Goal: Transaction & Acquisition: Purchase product/service

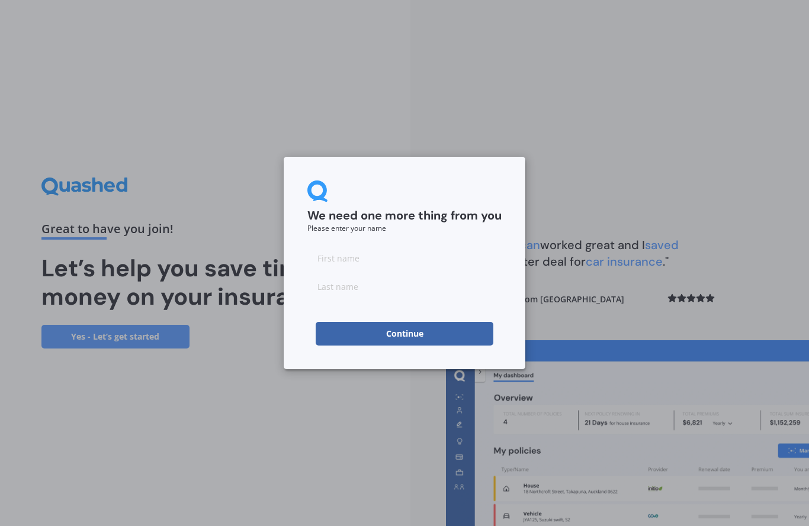
click at [382, 259] on input at bounding box center [404, 258] width 194 height 24
type input "Paul"
type input "Reed"
click at [474, 335] on button "Continue" at bounding box center [405, 334] width 178 height 24
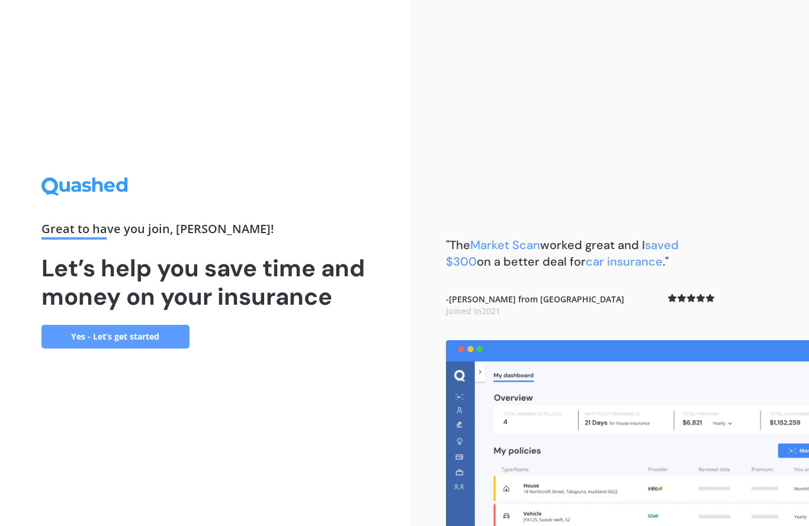
click at [172, 340] on link "Yes - Let’s get started" at bounding box center [115, 337] width 148 height 24
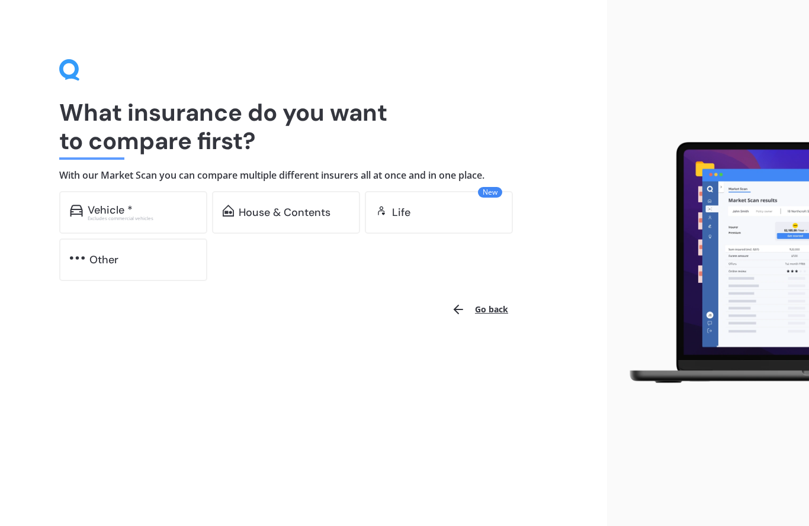
click at [316, 220] on div "House & Contents" at bounding box center [286, 212] width 148 height 43
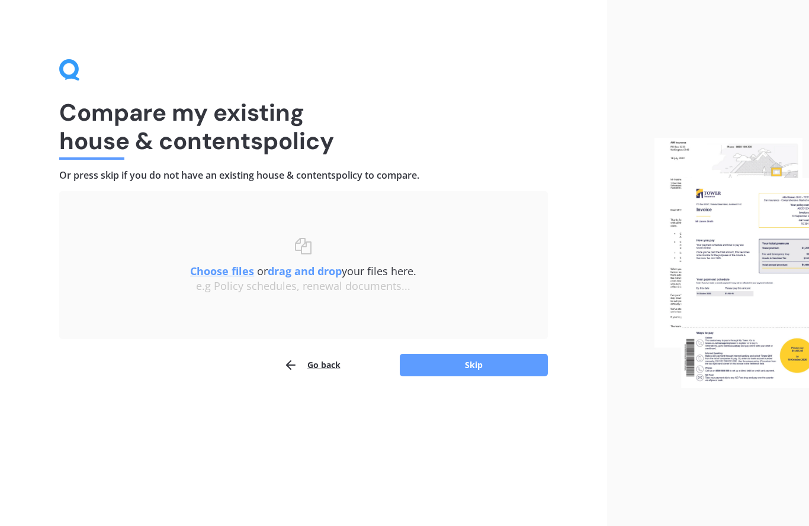
click at [510, 360] on button "Skip" at bounding box center [474, 365] width 148 height 22
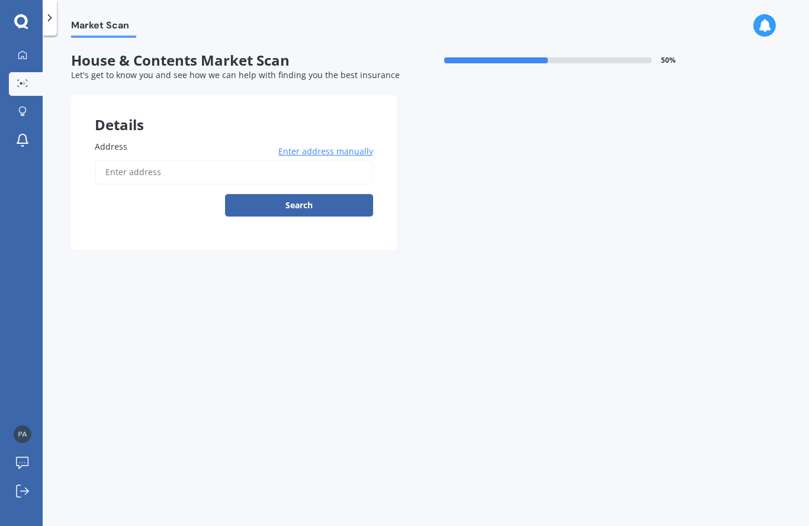
click at [341, 168] on input "Address" at bounding box center [234, 172] width 278 height 25
type input "[STREET_ADDRESS] 2018"
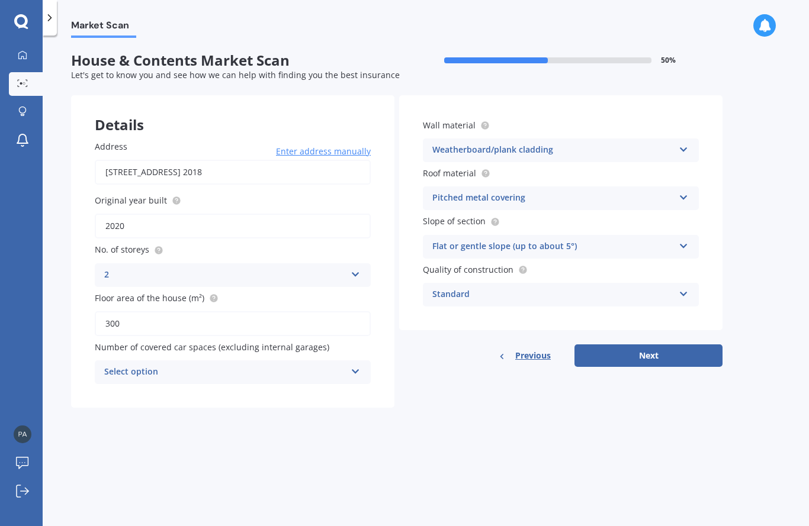
click at [662, 349] on button "Next" at bounding box center [648, 356] width 148 height 22
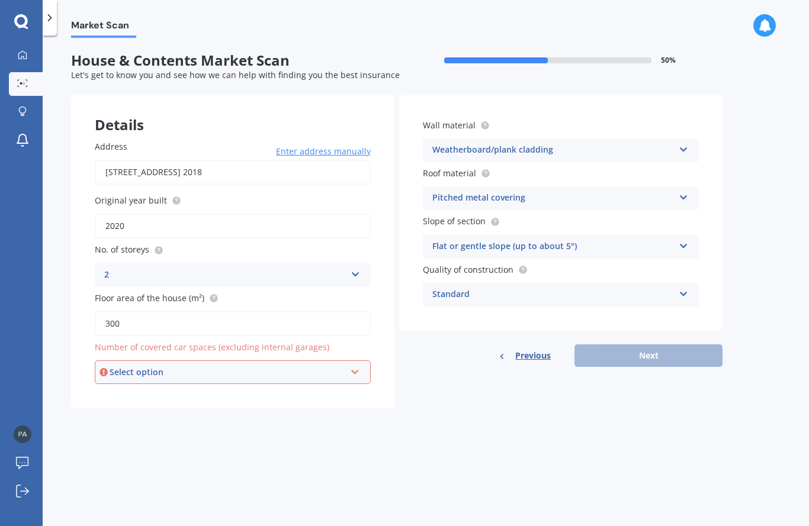
click at [353, 374] on div "Select option 0 1 2 3 4 5+" at bounding box center [233, 373] width 276 height 24
click at [204, 392] on div "0" at bounding box center [232, 394] width 273 height 21
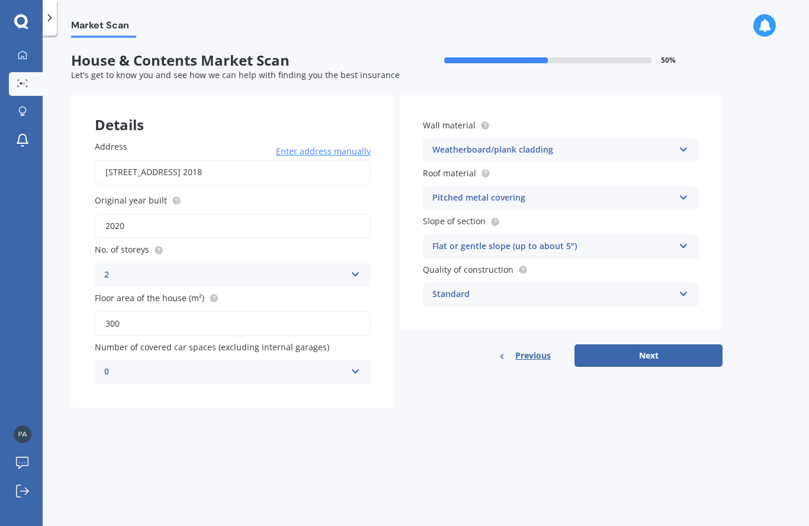
click at [355, 368] on icon at bounding box center [355, 369] width 10 height 8
click at [146, 413] on div "1" at bounding box center [232, 416] width 275 height 21
click at [357, 368] on icon at bounding box center [355, 369] width 10 height 8
click at [119, 388] on div "0" at bounding box center [232, 395] width 275 height 21
click at [664, 353] on button "Next" at bounding box center [648, 356] width 148 height 22
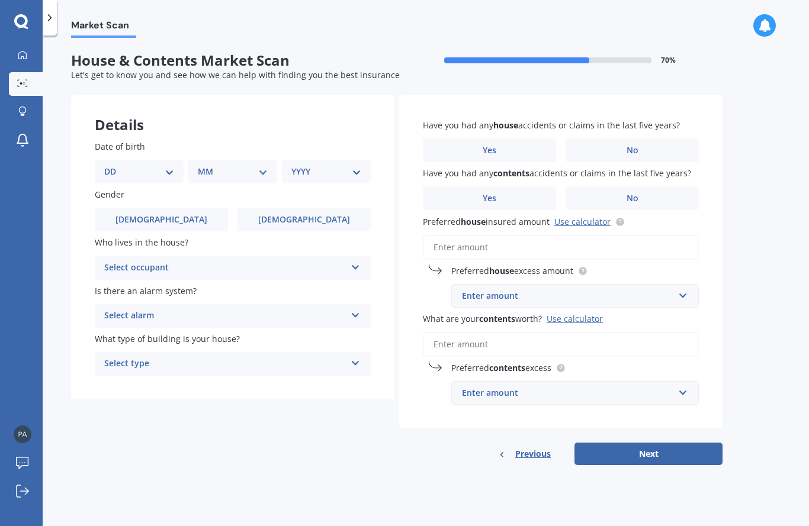
click at [177, 226] on label "Male" at bounding box center [161, 220] width 133 height 24
click at [0, 0] on input "Male" at bounding box center [0, 0] width 0 height 0
click at [171, 170] on select "DD 01 02 03 04 05 06 07 08 09 10 11 12 13 14 15 16 17 18 19 20 21 22 23 24 25 2…" at bounding box center [139, 171] width 70 height 13
select select "09"
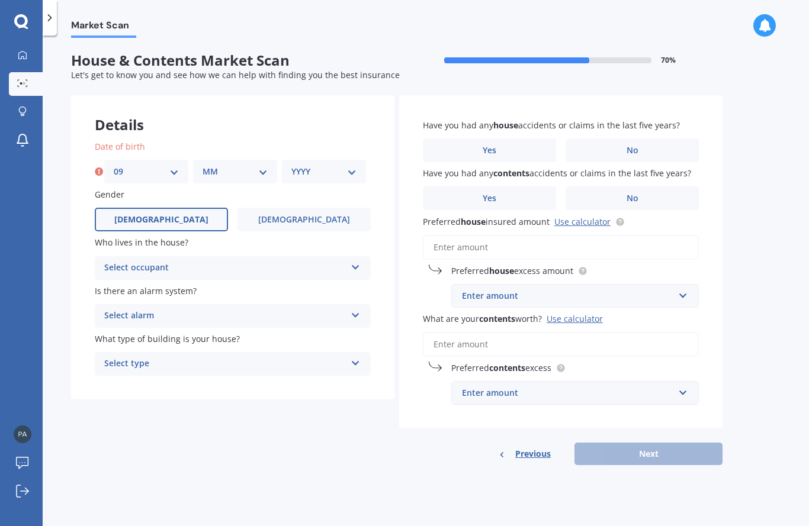
click at [260, 173] on select "MM 01 02 03 04 05 06 07 08 09 10 11 12" at bounding box center [234, 171] width 65 height 13
click at [253, 175] on select "MM 01 02 03 04 05 06 07 08 09 10 11 12" at bounding box center [234, 171] width 65 height 13
select select "04"
click at [352, 172] on select "YYYY 2009 2008 2007 2006 2005 2004 2003 2002 2001 2000 1999 1998 1997 1996 1995…" at bounding box center [323, 171] width 65 height 13
select select "1963"
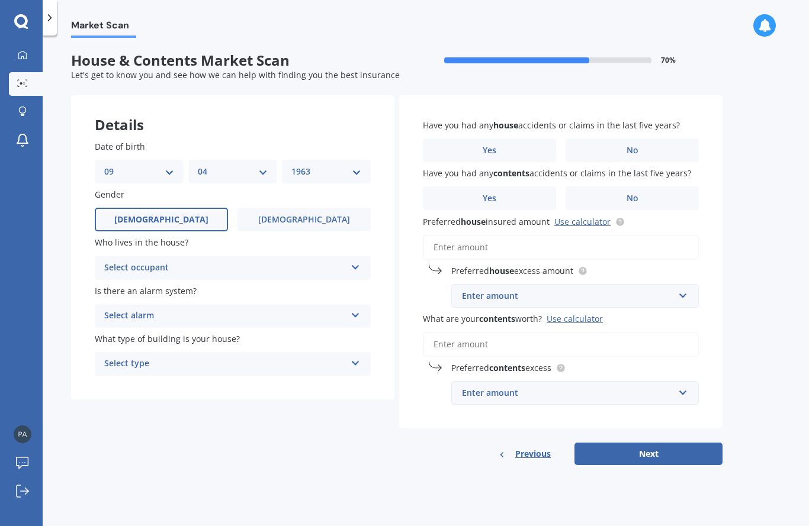
click at [359, 262] on icon at bounding box center [355, 265] width 10 height 8
click at [352, 287] on div "Owner" at bounding box center [232, 291] width 275 height 21
click at [356, 313] on icon at bounding box center [355, 313] width 10 height 8
click at [334, 382] on div "No" at bounding box center [232, 381] width 275 height 21
click at [353, 357] on icon at bounding box center [355, 361] width 10 height 8
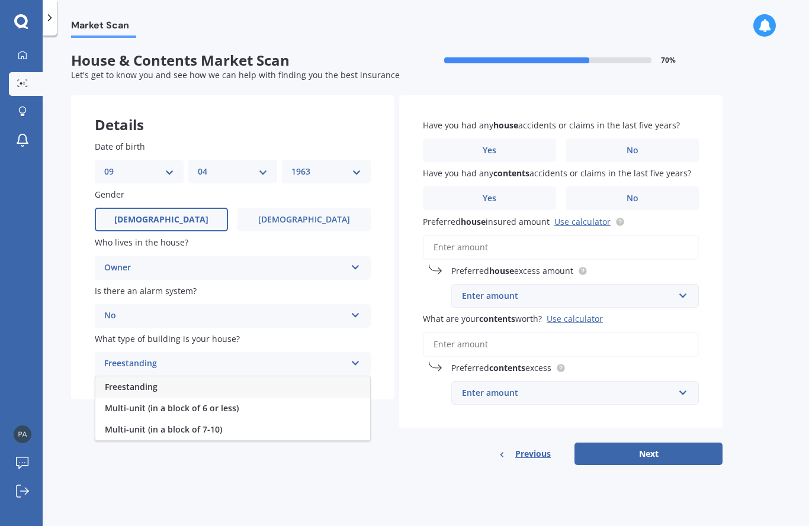
click at [353, 384] on div "Freestanding" at bounding box center [232, 387] width 275 height 21
click at [623, 147] on label "No" at bounding box center [631, 151] width 133 height 24
click at [0, 0] on input "No" at bounding box center [0, 0] width 0 height 0
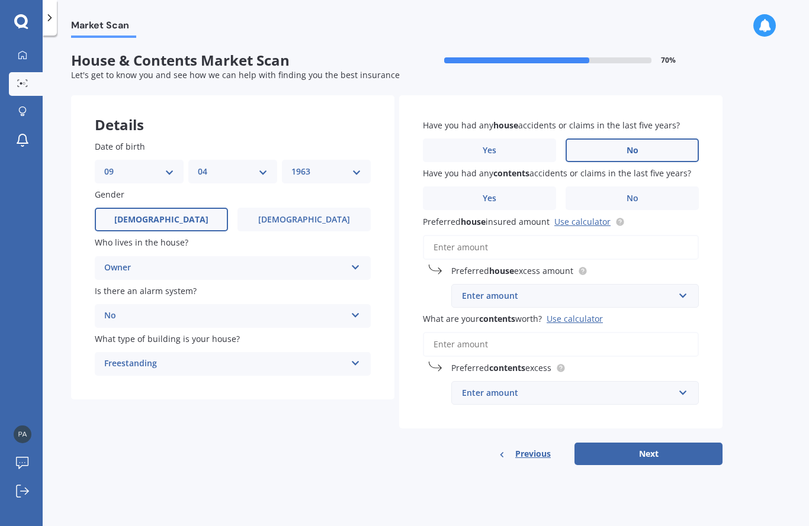
click at [508, 195] on label "Yes" at bounding box center [489, 198] width 133 height 24
click at [0, 0] on input "Yes" at bounding box center [0, 0] width 0 height 0
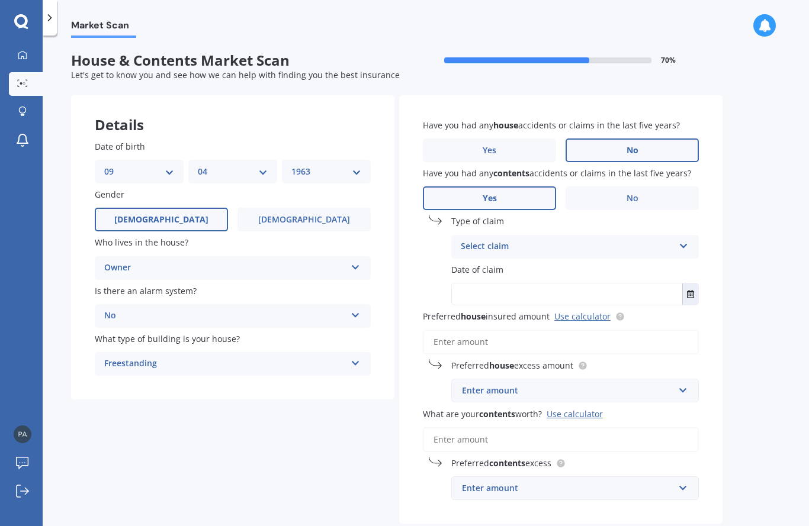
click at [680, 245] on icon at bounding box center [683, 244] width 10 height 8
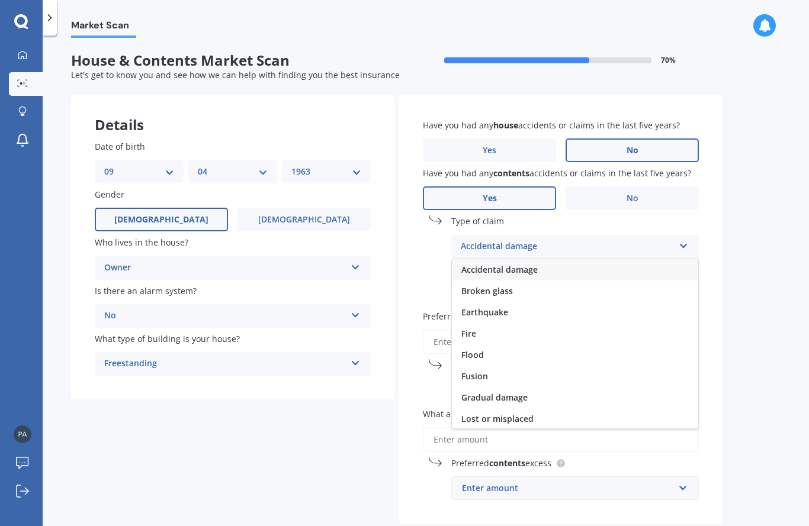
click at [577, 271] on div "Accidental damage" at bounding box center [575, 269] width 246 height 21
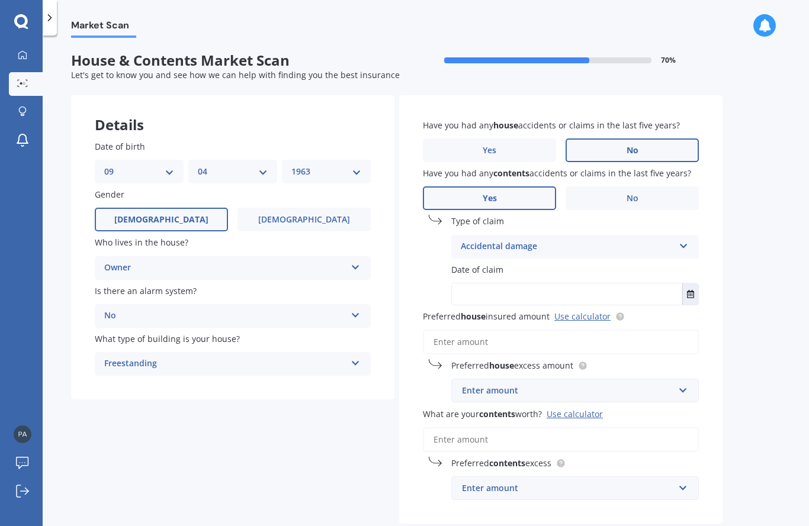
click at [690, 295] on button "Select date" at bounding box center [690, 294] width 16 height 21
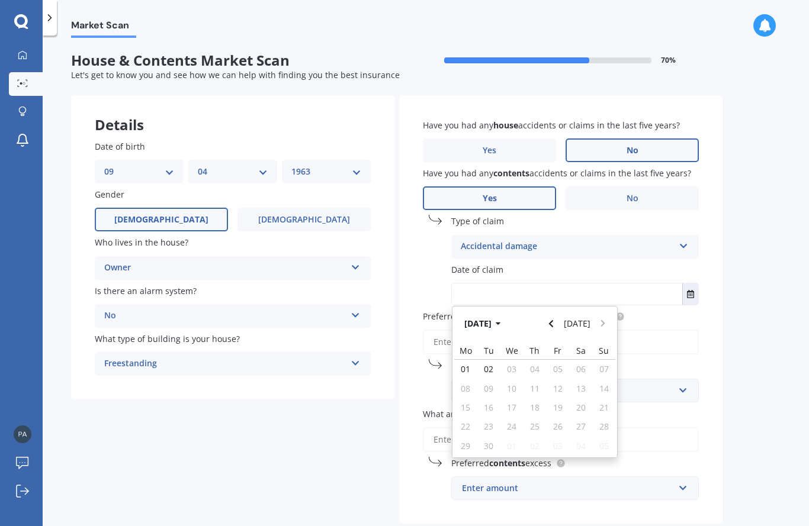
click at [510, 321] on button "Sep 2025" at bounding box center [484, 323] width 51 height 21
click at [495, 321] on button "2025" at bounding box center [480, 323] width 43 height 21
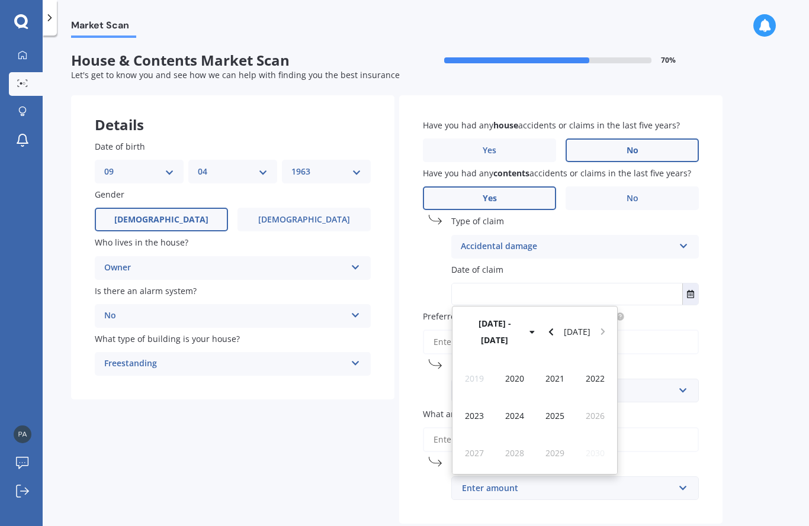
click at [516, 410] on span "2024" at bounding box center [514, 415] width 19 height 11
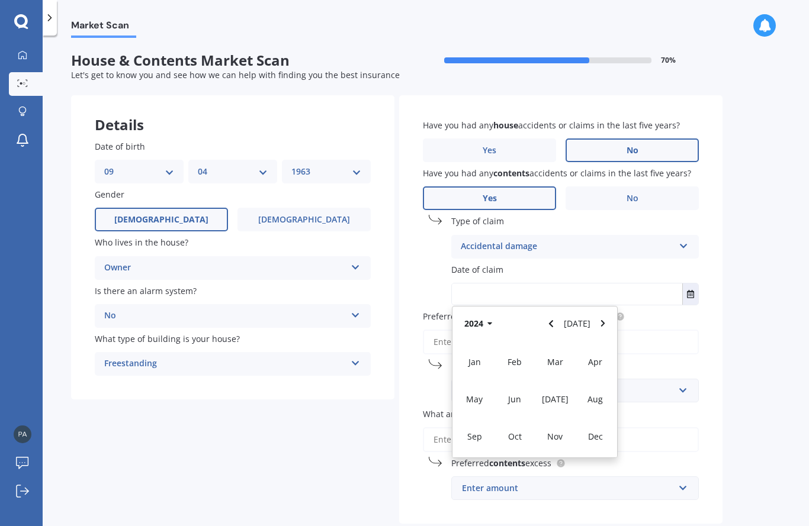
click at [514, 399] on span "Jun" at bounding box center [514, 399] width 13 height 11
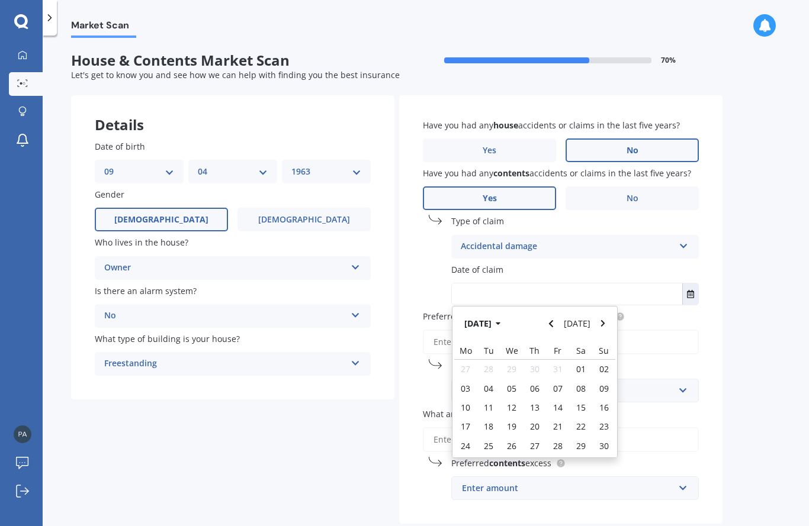
click at [516, 403] on span "12" at bounding box center [511, 407] width 9 height 11
type input "12/06/2024"
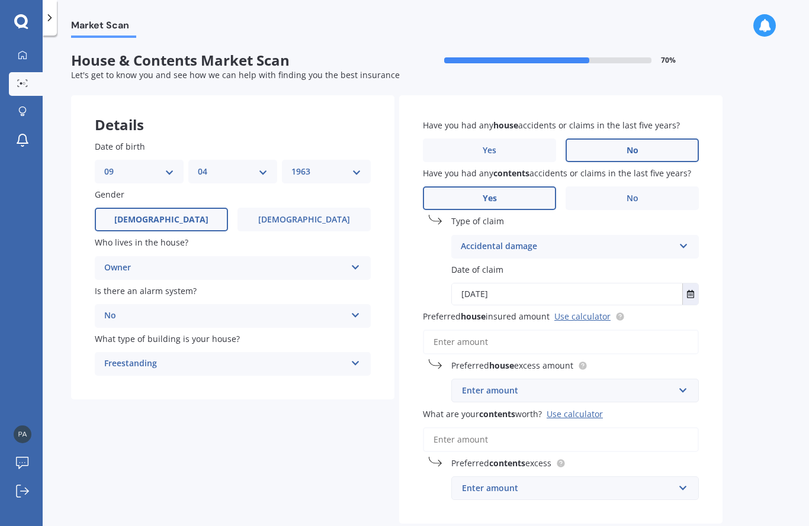
click at [564, 340] on input "Preferred house insured amount Use calculator" at bounding box center [561, 342] width 276 height 25
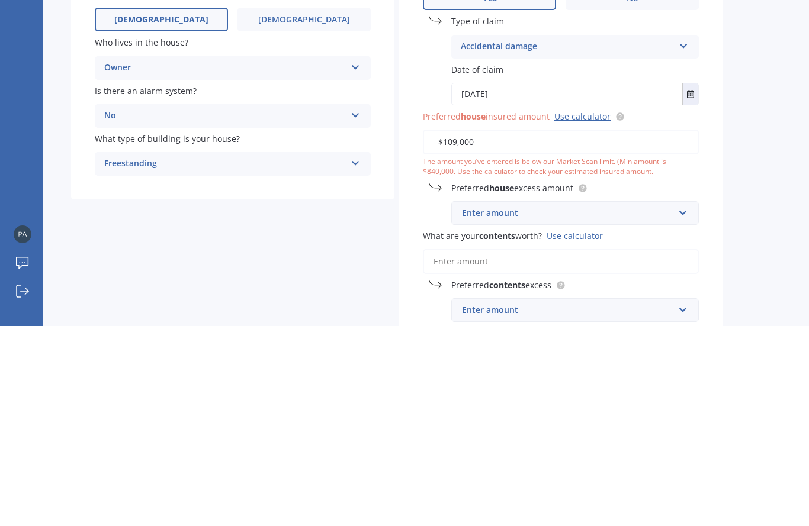
type input "$1,090,000"
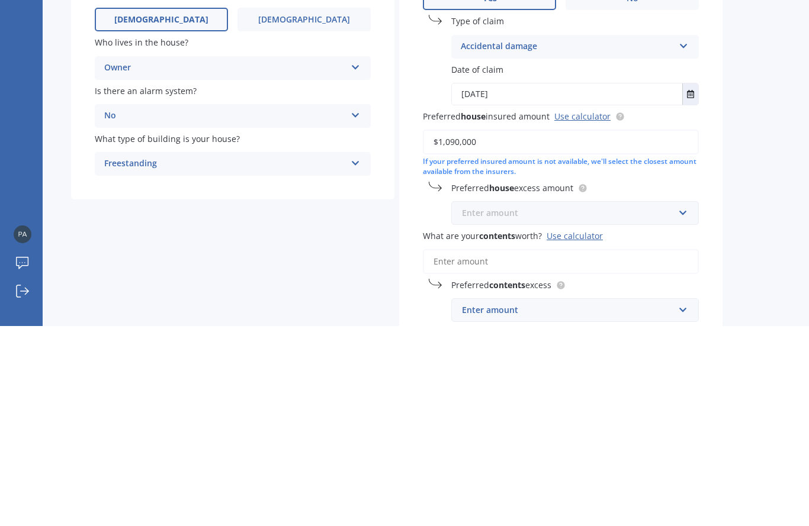
click at [680, 402] on input "text" at bounding box center [570, 413] width 237 height 22
type input "6"
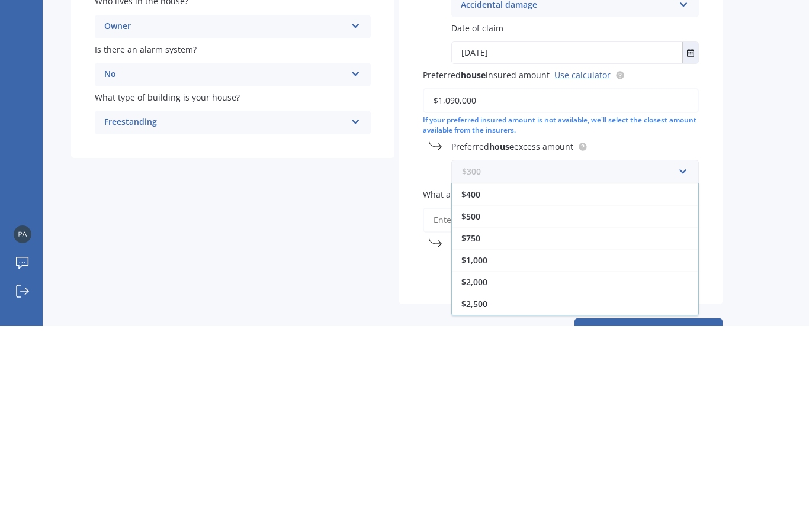
scroll to position [42, 0]
click at [491, 427] on div "$750" at bounding box center [575, 438] width 246 height 22
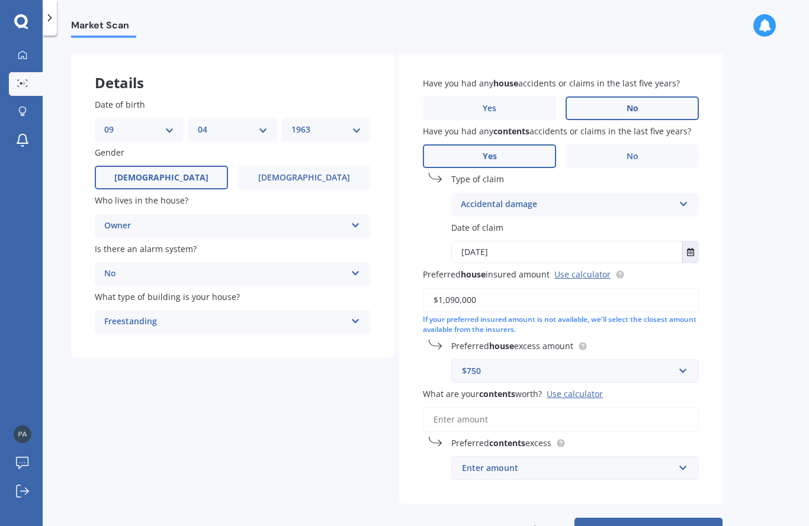
click at [557, 416] on input "What are your contents worth? Use calculator" at bounding box center [561, 419] width 276 height 25
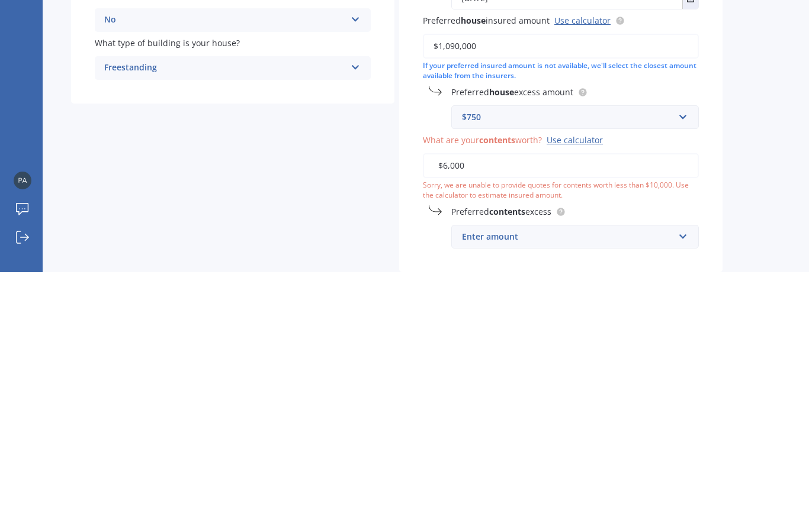
type input "$60,000"
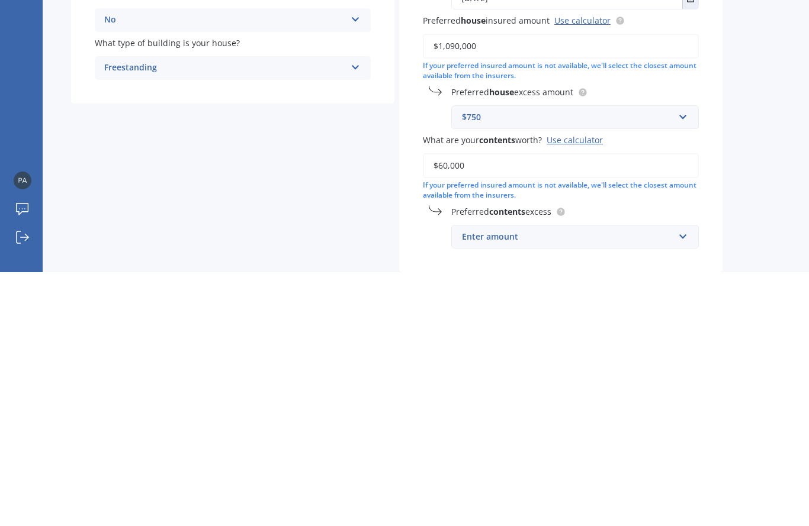
click at [612, 484] on div "Enter amount" at bounding box center [568, 490] width 212 height 13
click at [477, 507] on span "$250" at bounding box center [470, 512] width 19 height 11
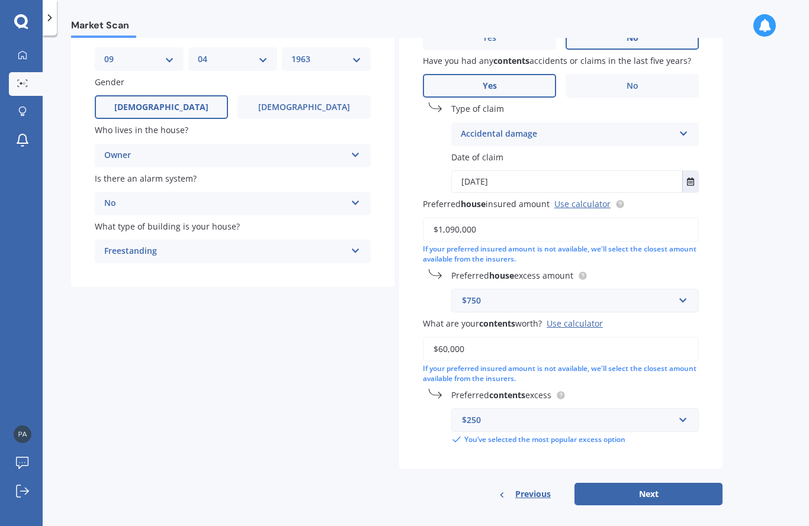
click at [675, 483] on button "Next" at bounding box center [648, 494] width 148 height 22
select select "09"
select select "04"
select select "1963"
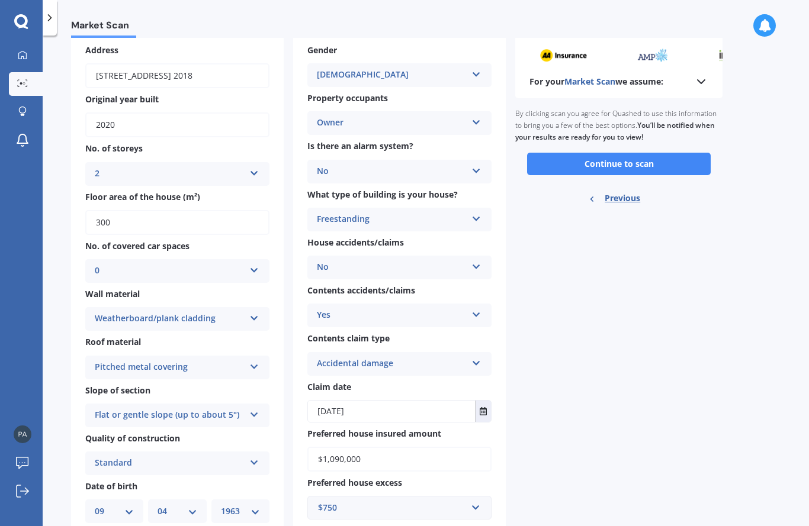
scroll to position [60, 0]
click at [685, 160] on button "Continue to scan" at bounding box center [619, 164] width 184 height 22
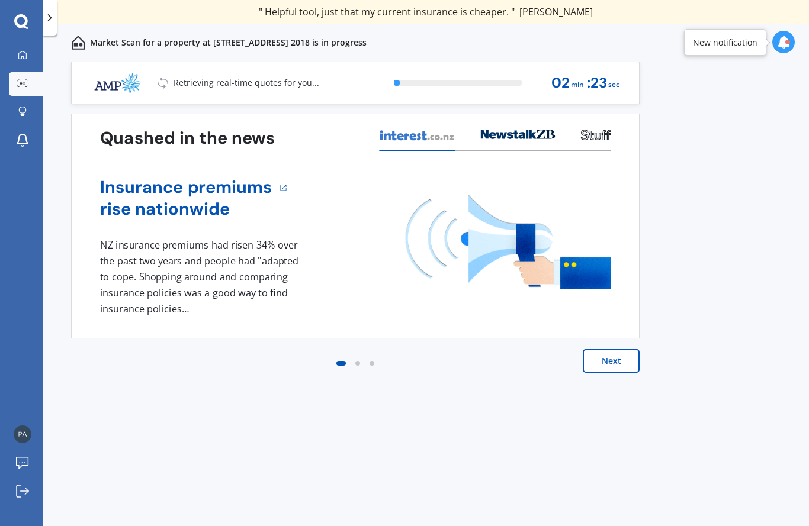
click at [618, 363] on button "Next" at bounding box center [611, 361] width 57 height 24
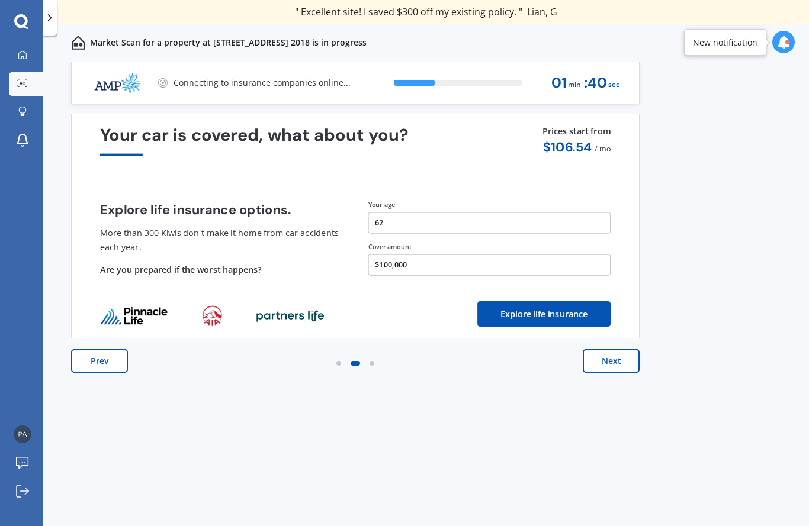
click at [561, 310] on button "Explore life insurance" at bounding box center [543, 313] width 133 height 25
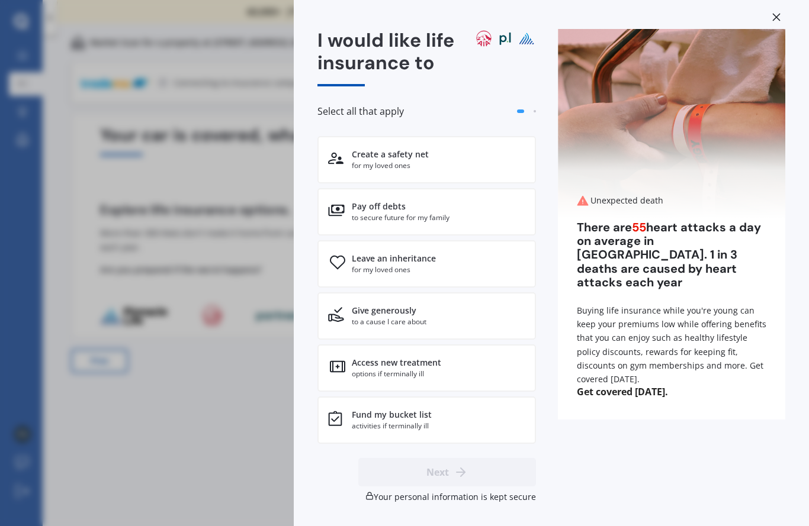
scroll to position [14, 0]
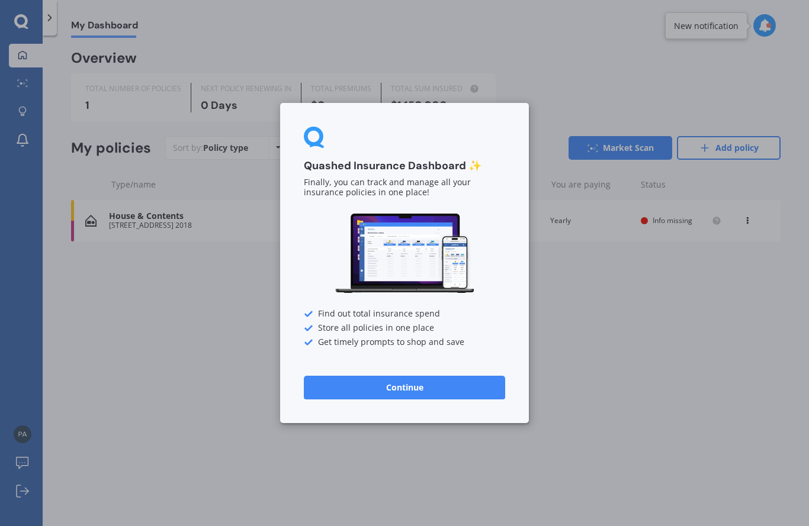
click at [474, 384] on button "Continue" at bounding box center [404, 388] width 201 height 24
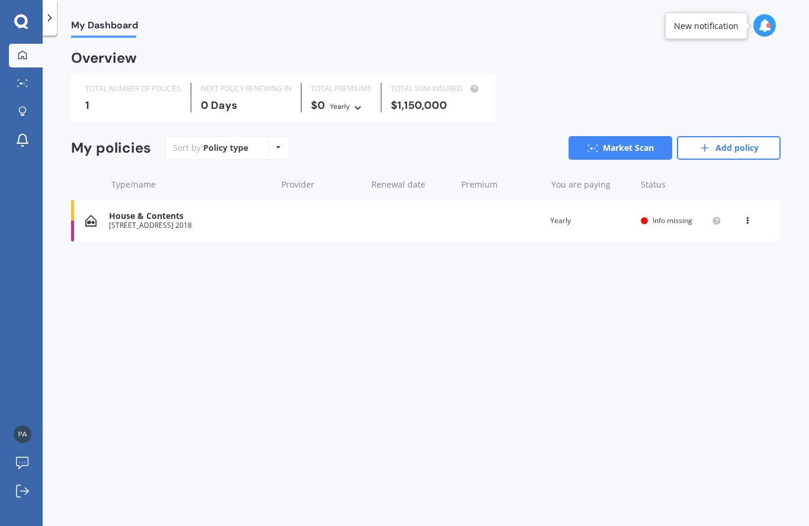
click at [276, 149] on icon at bounding box center [278, 147] width 5 height 7
click at [303, 320] on div "My Dashboard Overview TOTAL NUMBER OF POLICIES 1 NEXT POLICY RENEWING [DATE] TO…" at bounding box center [426, 283] width 766 height 491
click at [730, 28] on div "New notification" at bounding box center [706, 26] width 65 height 12
click at [712, 25] on div "New notification" at bounding box center [706, 26] width 65 height 12
click at [622, 147] on link "Market Scan" at bounding box center [620, 148] width 104 height 24
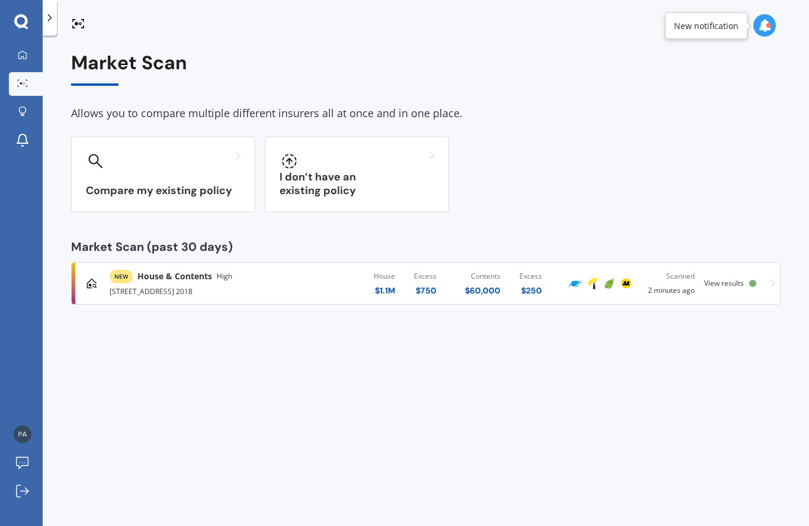
click at [729, 284] on span "View results" at bounding box center [724, 283] width 40 height 10
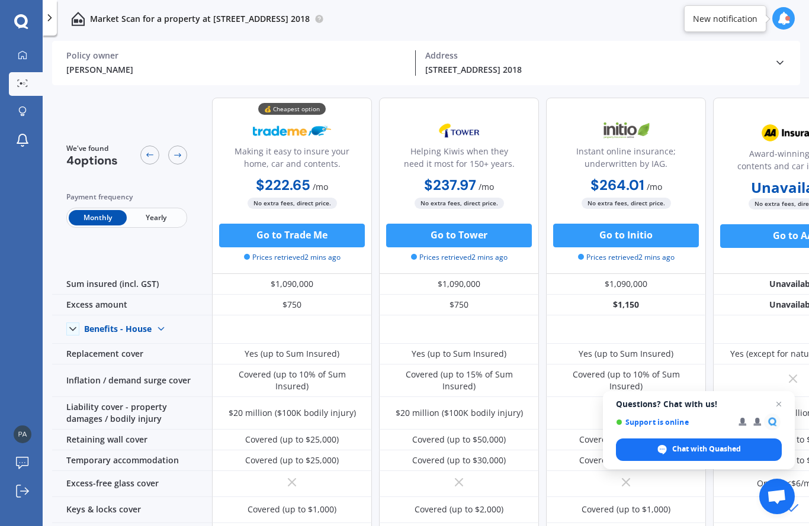
click at [165, 215] on span "Yearly" at bounding box center [156, 217] width 58 height 15
click at [154, 333] on img at bounding box center [161, 329] width 19 height 19
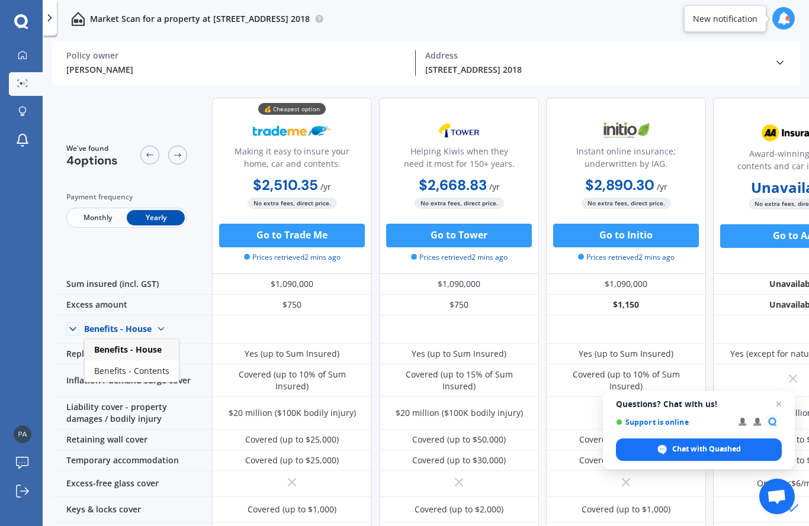
click at [187, 326] on div "Benefits - House Benefits - House Benefits - Contents" at bounding box center [132, 330] width 160 height 28
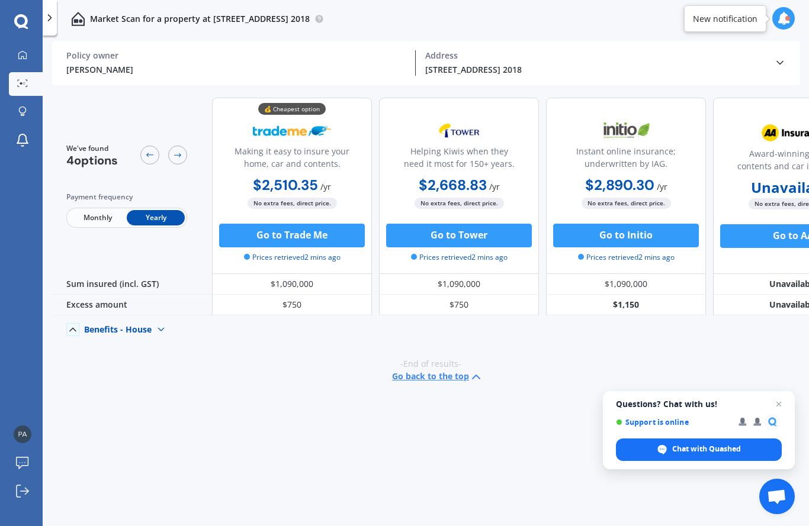
click at [158, 331] on img at bounding box center [161, 329] width 19 height 19
click at [157, 351] on span "Benefits - House" at bounding box center [127, 350] width 67 height 11
click at [338, 235] on button "Go to Trade Me" at bounding box center [292, 236] width 146 height 24
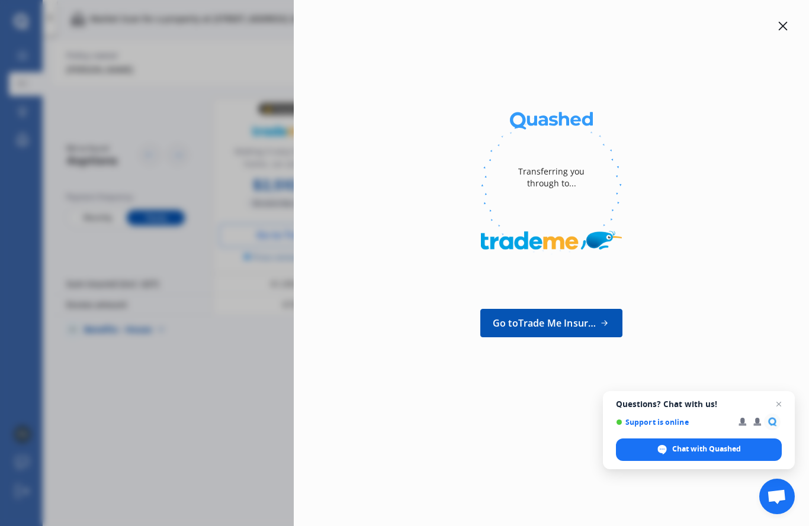
click at [780, 25] on icon at bounding box center [782, 25] width 9 height 9
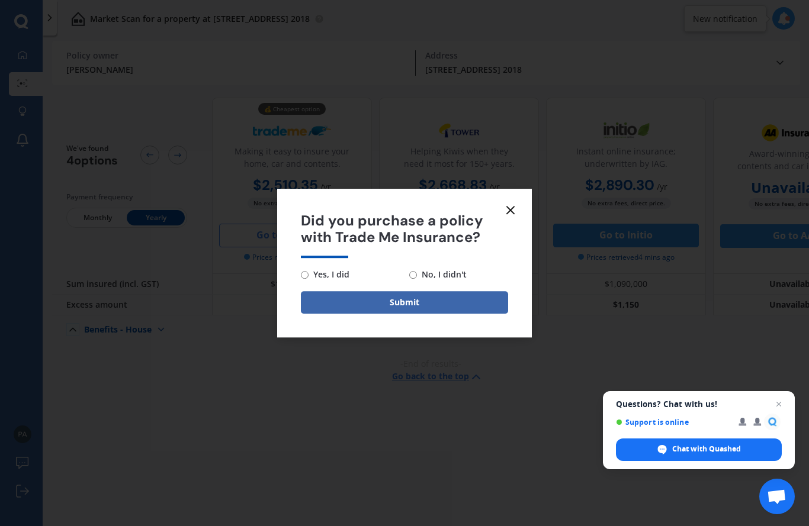
click at [513, 216] on icon at bounding box center [510, 210] width 14 height 14
